Goal: Task Accomplishment & Management: Use online tool/utility

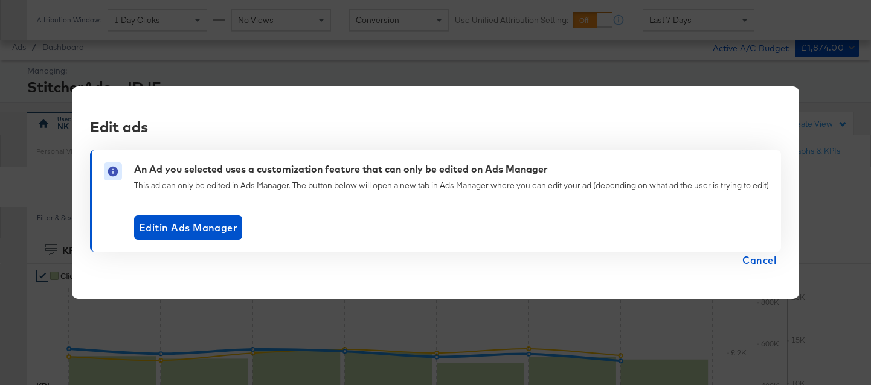
scroll to position [459, 0]
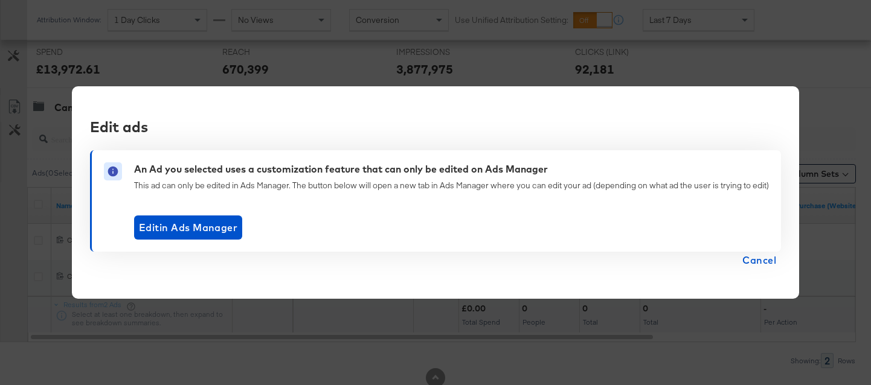
click at [305, 42] on div "Edit ads An Ad you selected uses a customization feature that can only be edite…" at bounding box center [435, 192] width 871 height 385
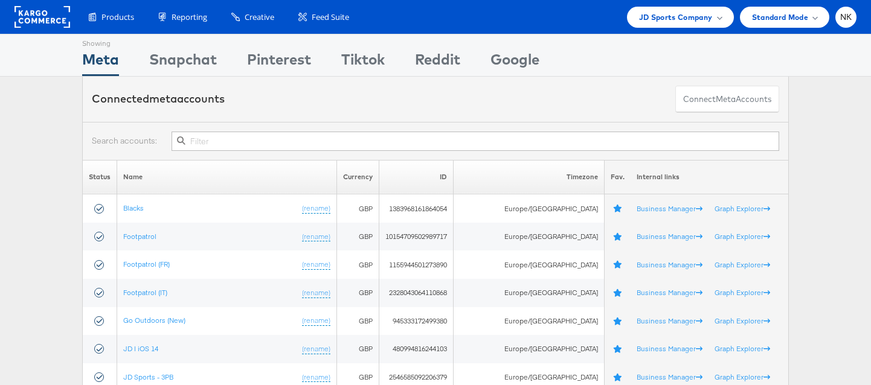
click at [663, 28] on div "Products Product Catalogs Enhance Your Product Catalog, Map Them to Publishers,…" at bounding box center [435, 17] width 871 height 34
click at [671, 21] on span "JD Sports Company" at bounding box center [676, 17] width 74 height 13
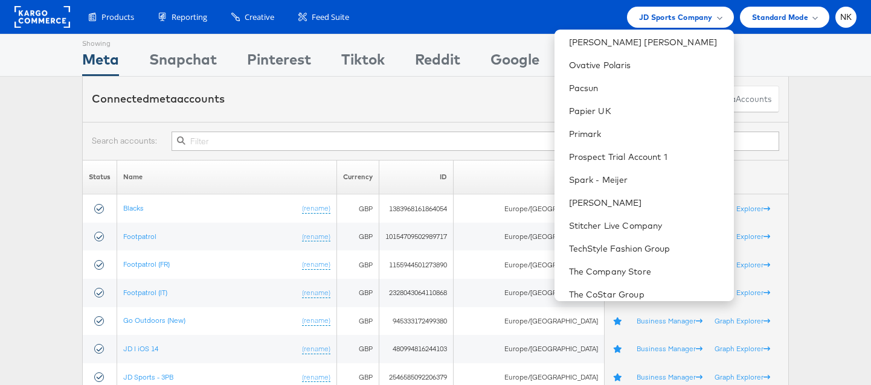
scroll to position [1157, 0]
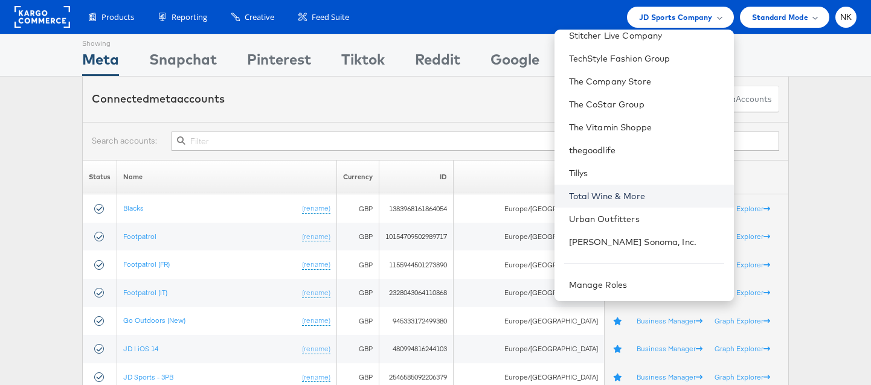
click at [624, 193] on link "Total Wine & More" at bounding box center [646, 196] width 155 height 12
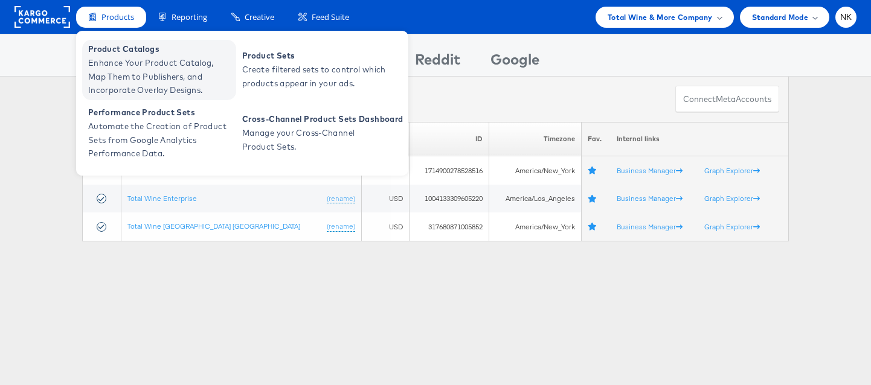
click at [111, 69] on span "Enhance Your Product Catalog, Map Them to Publishers, and Incorporate Overlay D…" at bounding box center [160, 76] width 145 height 41
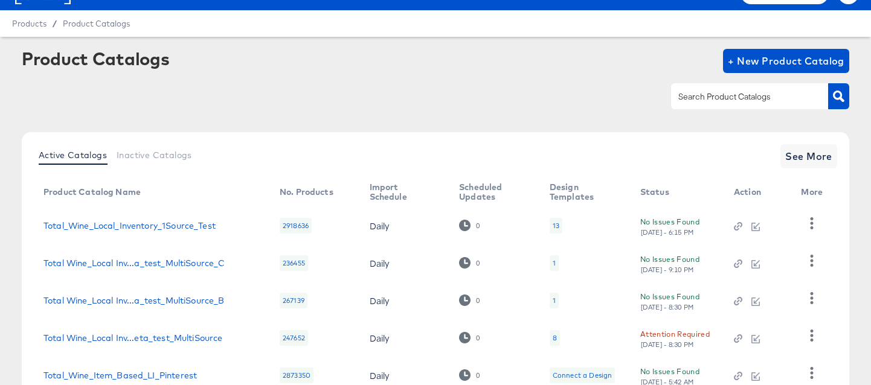
scroll to position [51, 0]
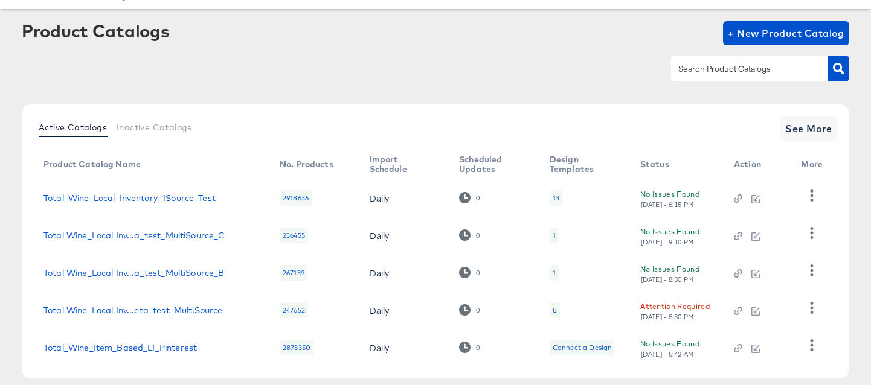
click at [713, 69] on input "text" at bounding box center [740, 69] width 129 height 14
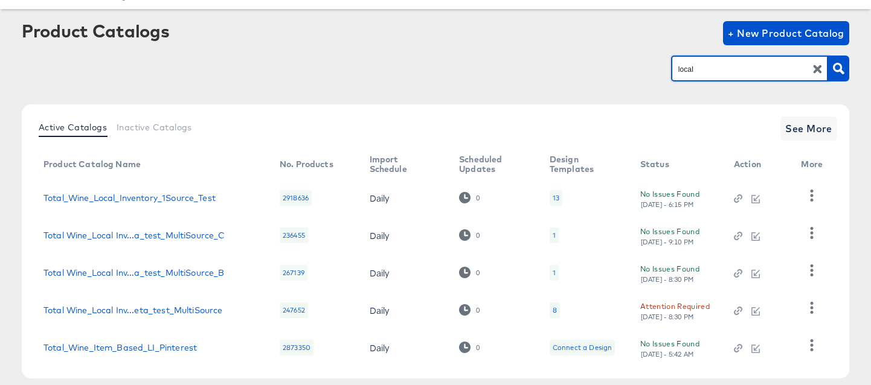
type input "local"
click at [185, 349] on link "Total Wine_Local Inventory_Facebook" at bounding box center [121, 347] width 155 height 10
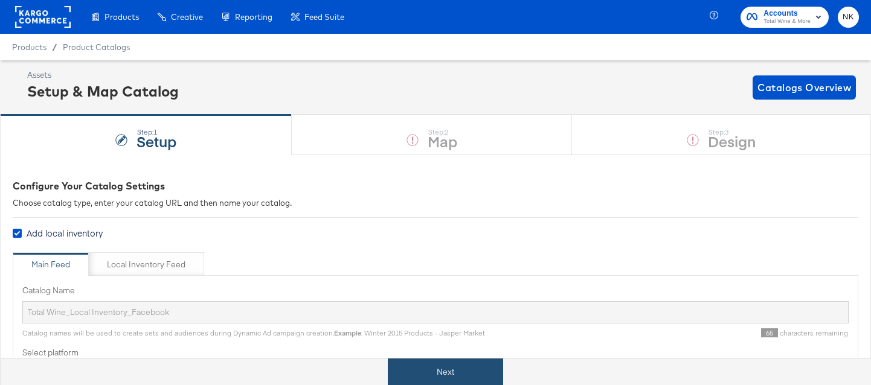
click at [431, 378] on button "Next" at bounding box center [445, 372] width 115 height 27
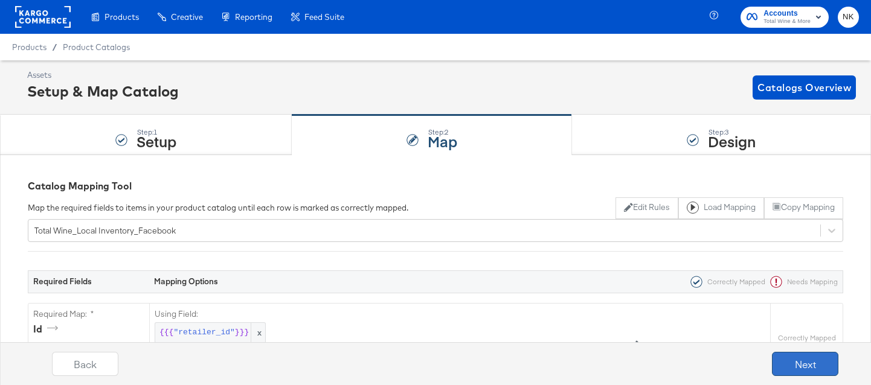
click at [784, 353] on button "Next" at bounding box center [805, 364] width 66 height 24
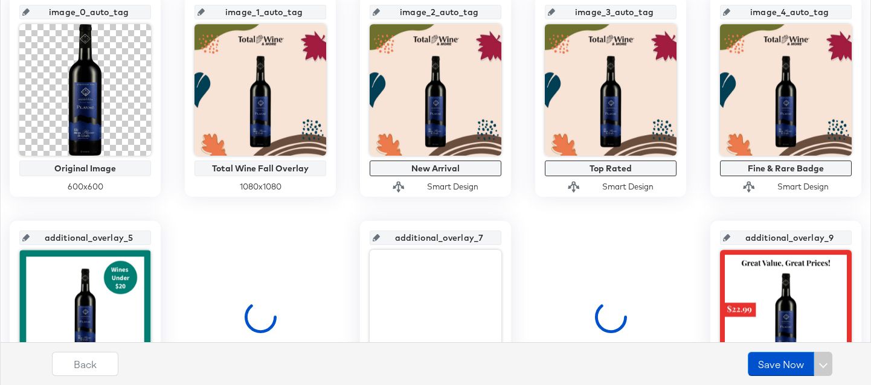
scroll to position [218, 0]
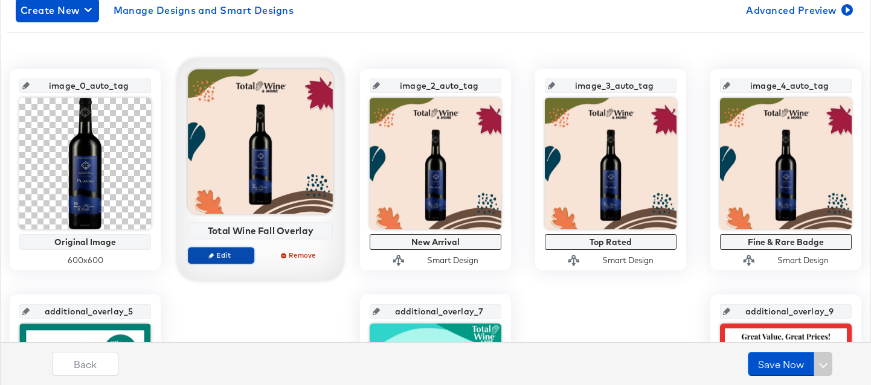
click at [221, 247] on button "Edit" at bounding box center [221, 255] width 66 height 17
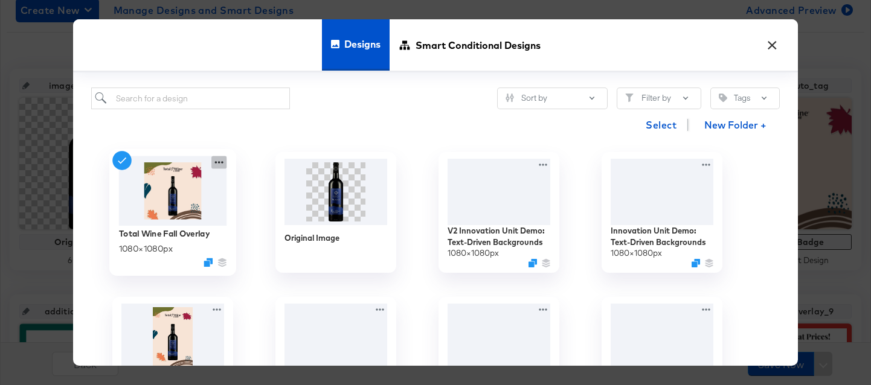
click at [213, 164] on icon at bounding box center [218, 162] width 15 height 13
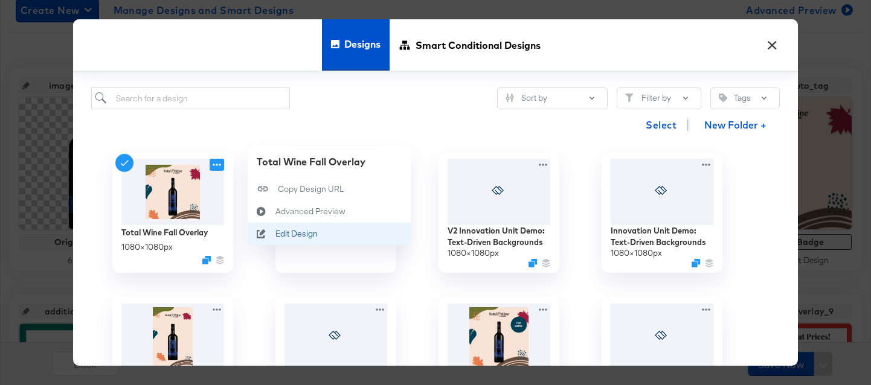
click at [276, 234] on div "Edit Design Edit Design" at bounding box center [276, 234] width 0 height 0
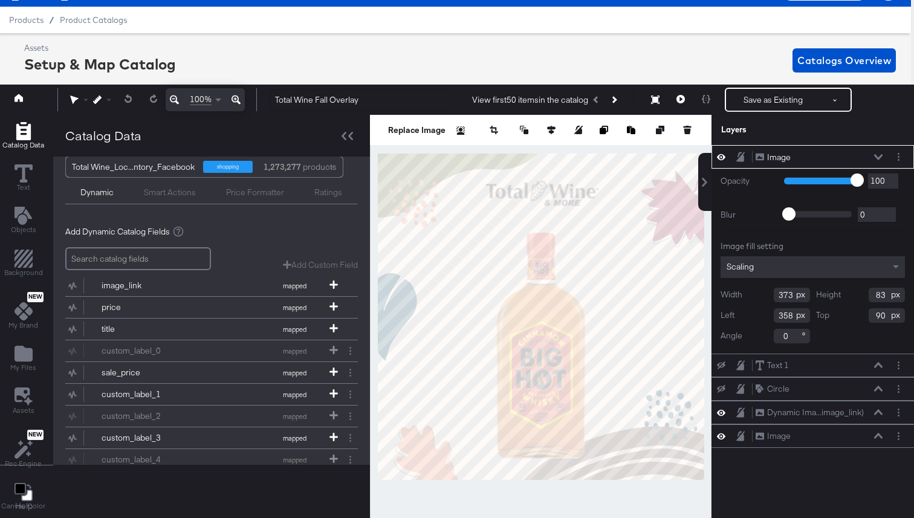
scroll to position [66, 0]
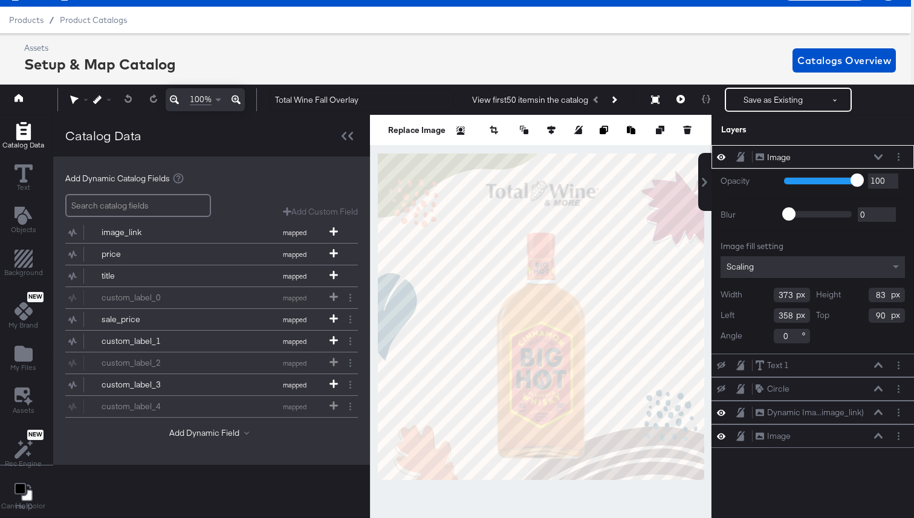
click at [871, 155] on icon at bounding box center [878, 157] width 8 height 6
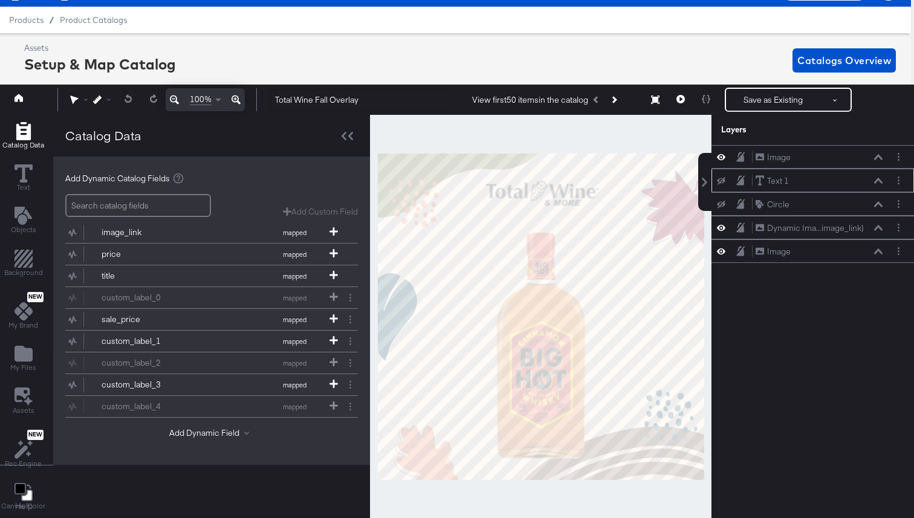
click at [871, 179] on icon at bounding box center [878, 181] width 8 height 6
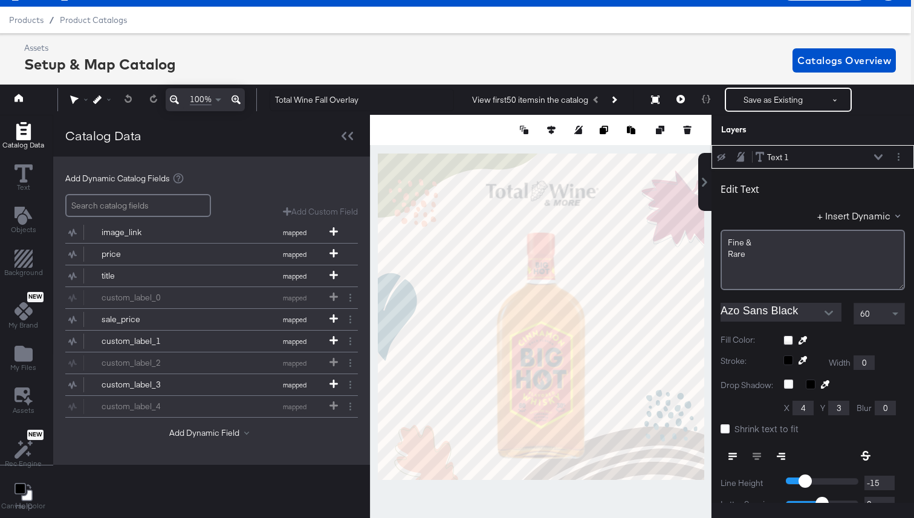
click at [833, 307] on button "Open" at bounding box center [828, 313] width 18 height 18
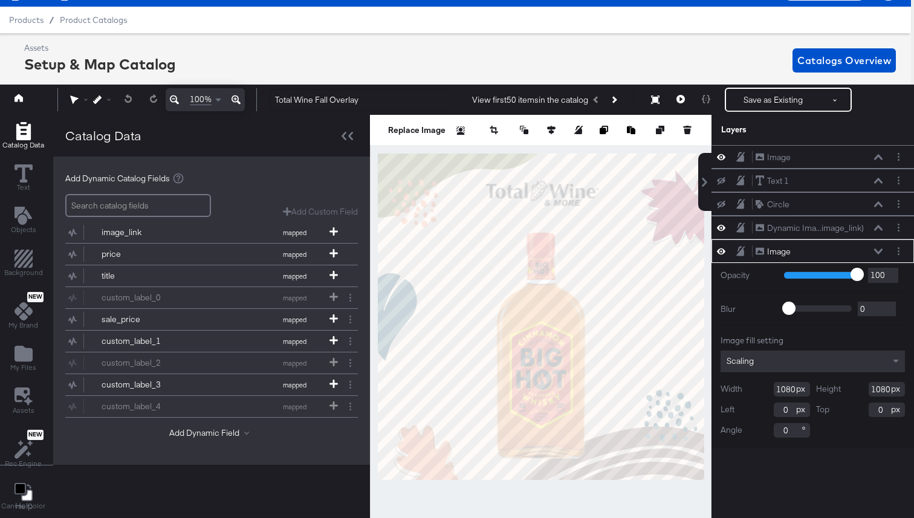
scroll to position [0, 0]
click at [871, 181] on icon at bounding box center [878, 180] width 8 height 5
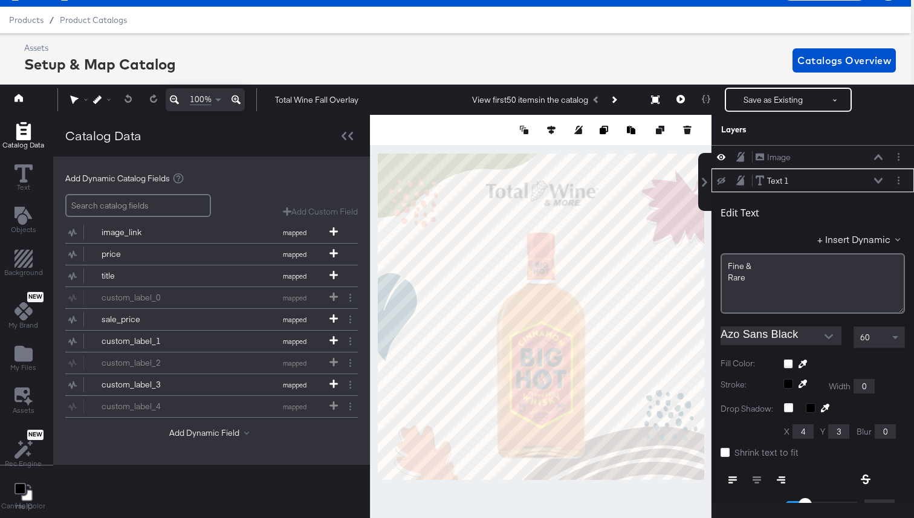
scroll to position [24, 0]
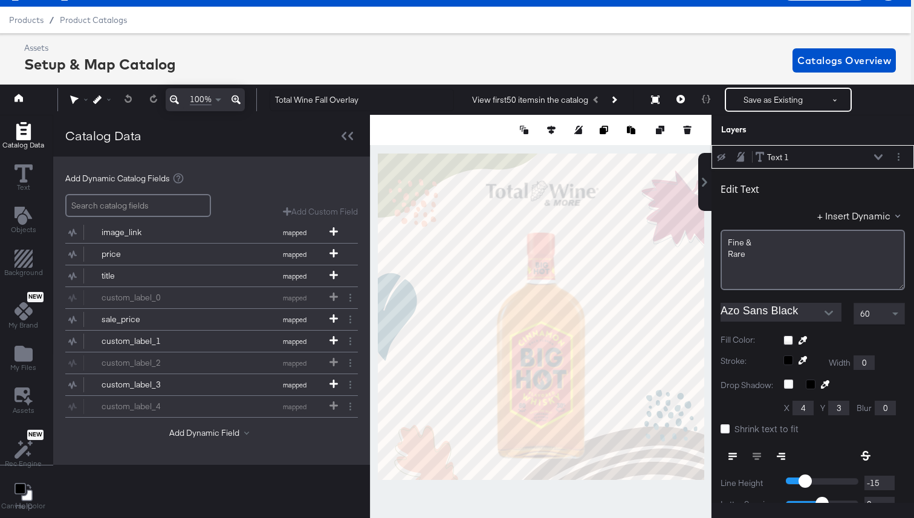
click at [722, 157] on icon at bounding box center [721, 157] width 8 height 8
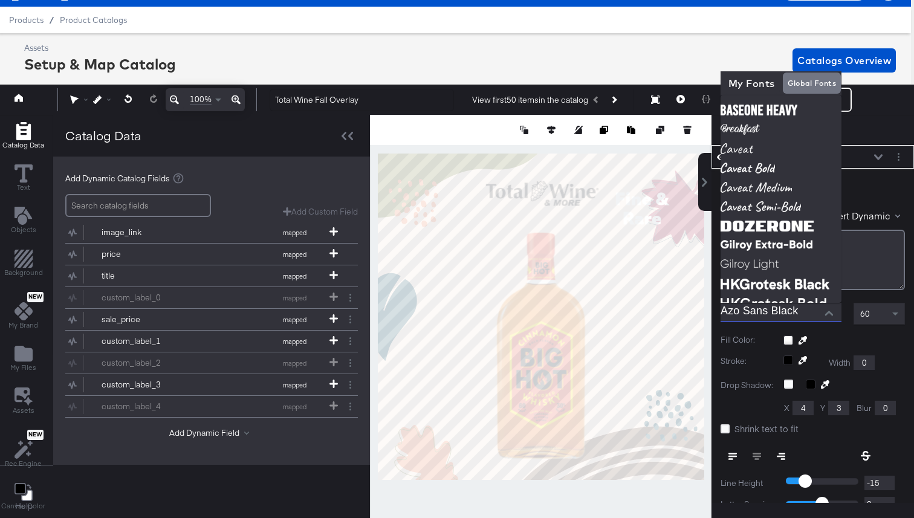
click at [776, 315] on input "Azo Sans Black" at bounding box center [771, 312] width 103 height 18
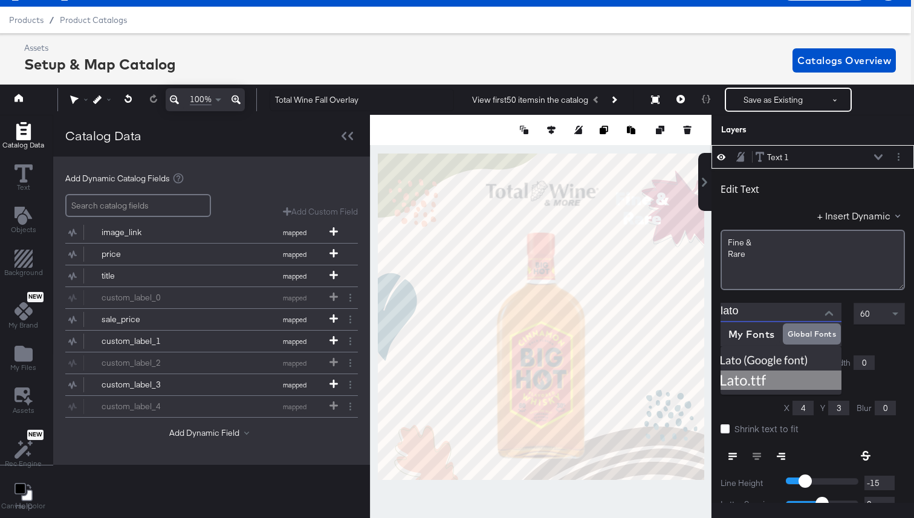
click at [769, 376] on img at bounding box center [780, 379] width 121 height 19
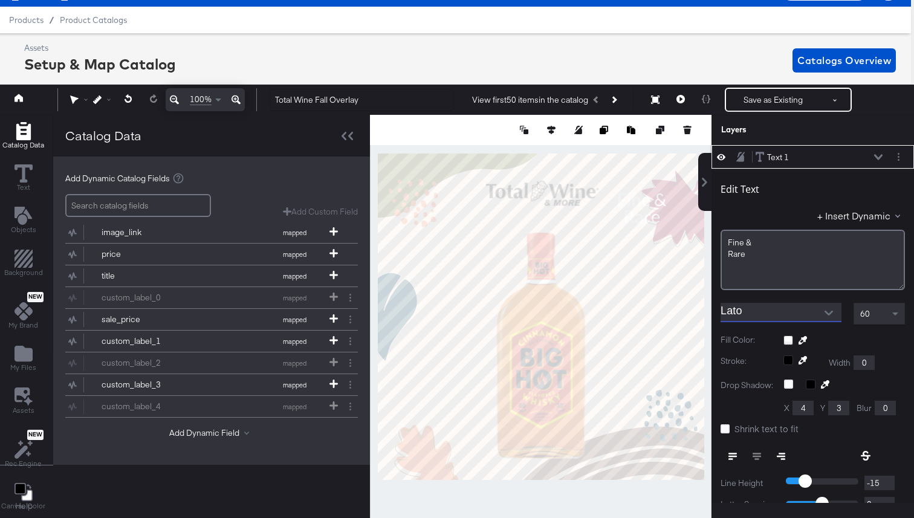
type input "Lato"
type input "650"
type input "173"
click at [682, 108] on button at bounding box center [680, 100] width 25 height 24
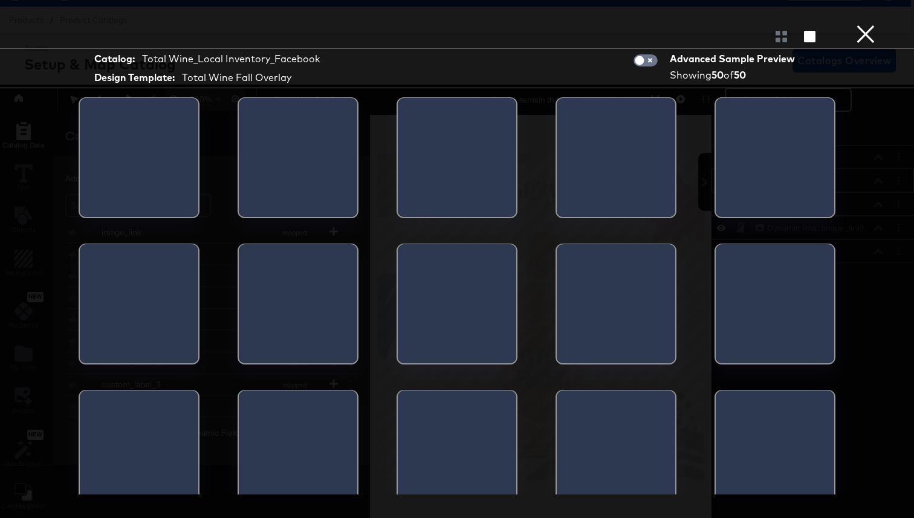
scroll to position [0, 0]
